Goal: Information Seeking & Learning: Learn about a topic

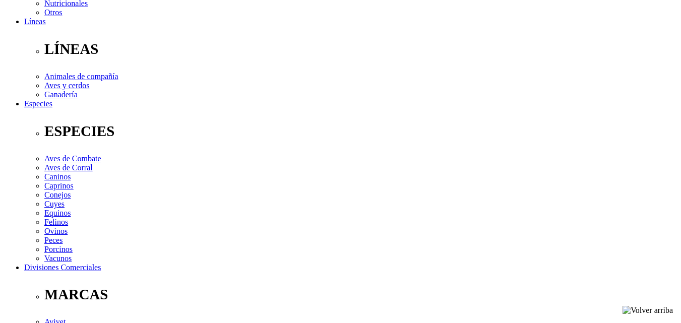
scroll to position [308, 0]
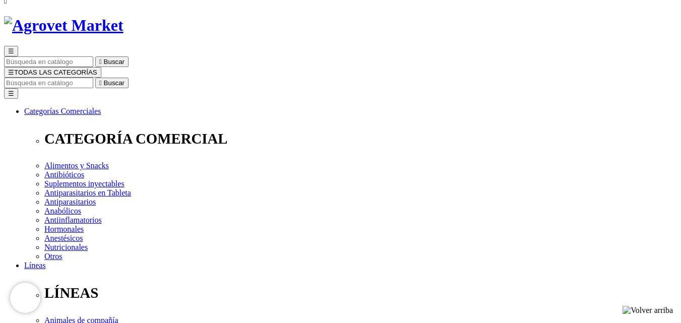
scroll to position [61, 0]
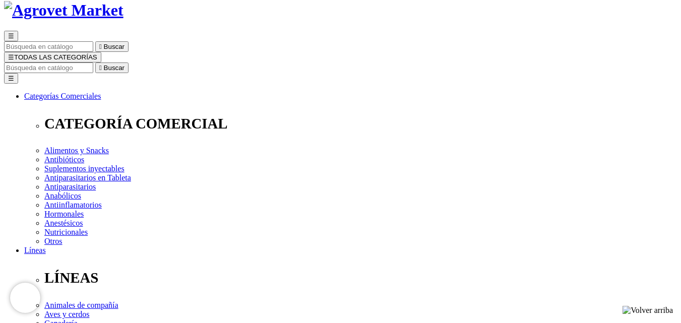
scroll to position [53, 0]
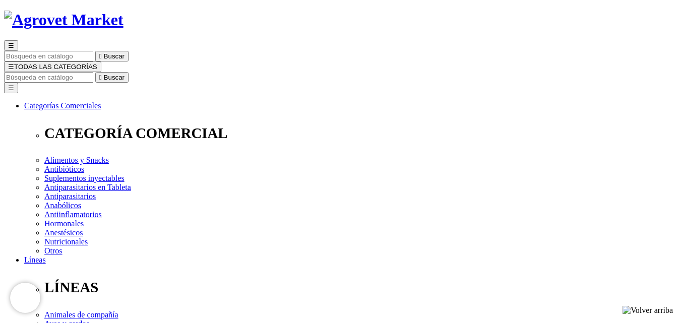
drag, startPoint x: 683, startPoint y: 69, endPoint x: 684, endPoint y: 84, distance: 14.7
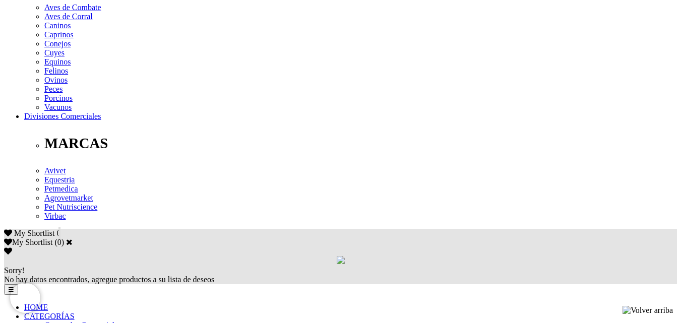
scroll to position [445, 0]
